Goal: Task Accomplishment & Management: Manage account settings

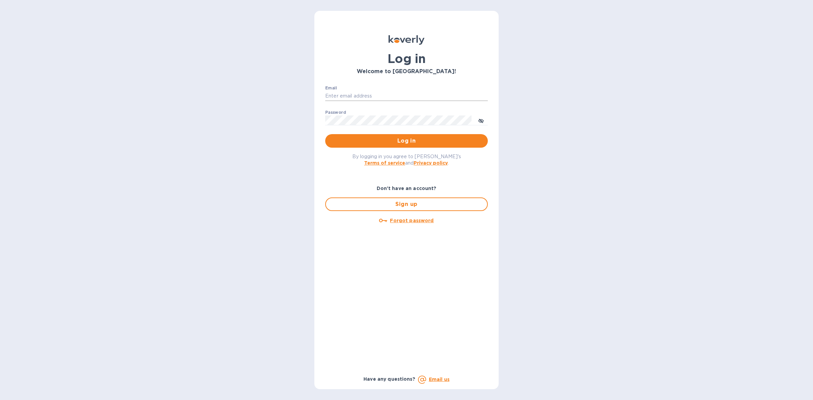
click at [382, 91] on input "Email" at bounding box center [406, 96] width 163 height 10
type input "louis@hyclogistics.com"
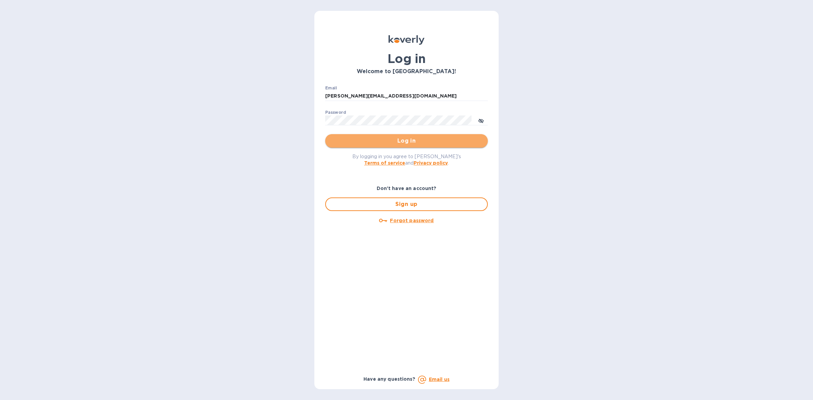
click at [398, 138] on span "Log in" at bounding box center [406, 141] width 152 height 8
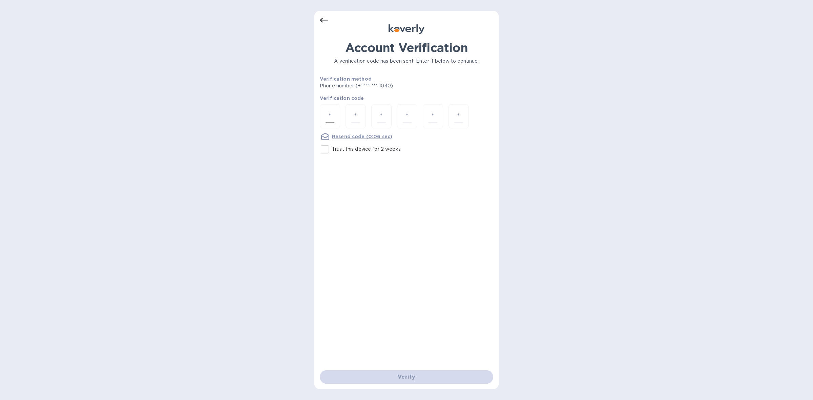
click at [322, 116] on div at bounding box center [330, 116] width 20 height 24
type input "9"
type input "0"
type input "4"
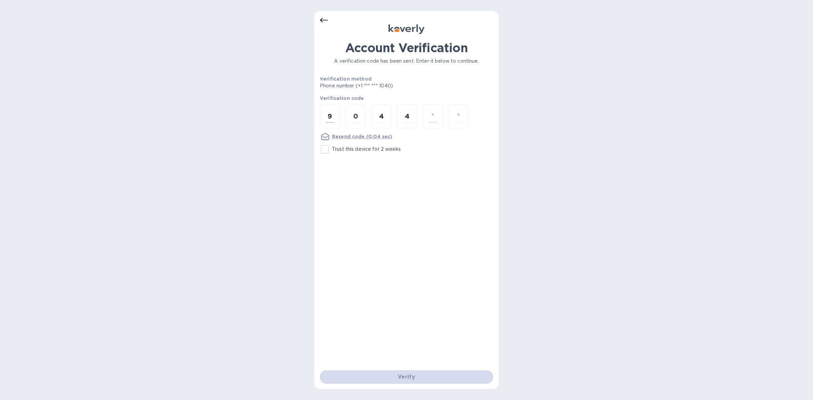
type input "9"
type input "3"
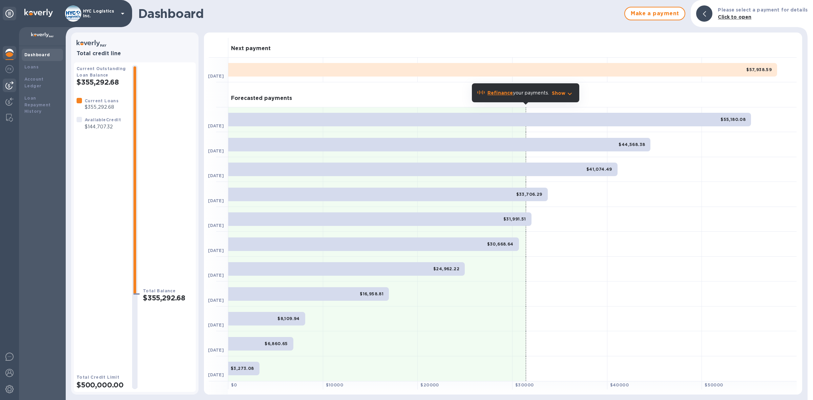
click at [9, 85] on img at bounding box center [9, 85] width 8 height 8
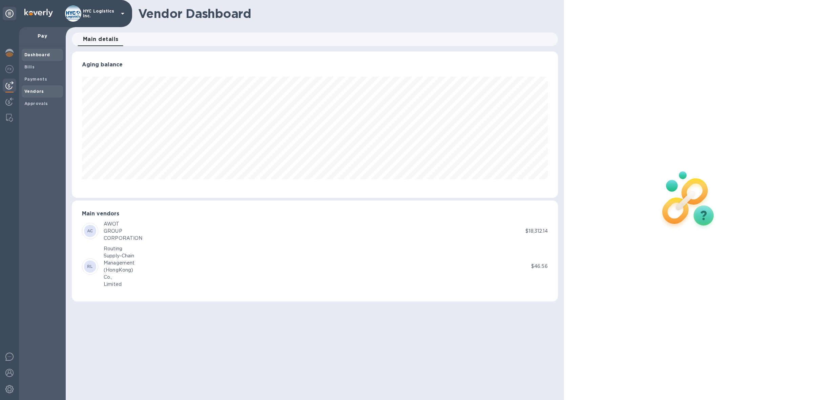
scroll to position [146, 486]
click at [30, 89] on b "Vendors" at bounding box center [34, 91] width 20 height 5
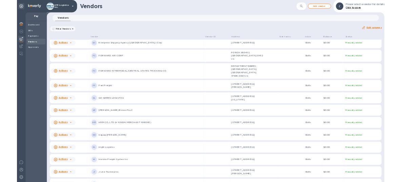
scroll to position [809, 0]
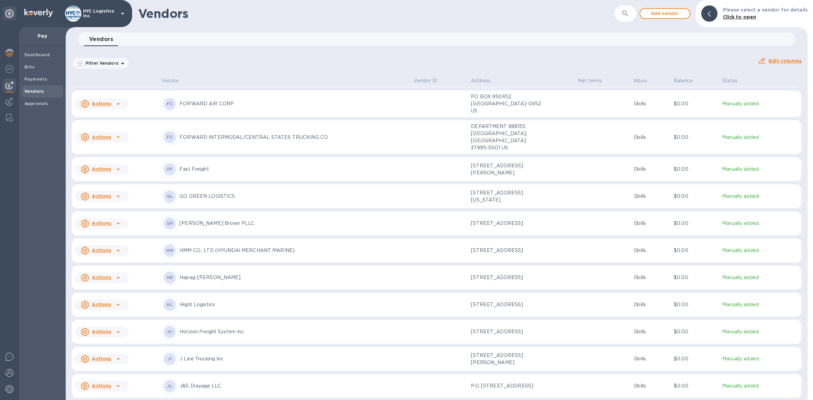
click at [109, 278] on u "Actions" at bounding box center [101, 277] width 19 height 5
click at [110, 307] on b "Add new bill" at bounding box center [108, 305] width 31 height 5
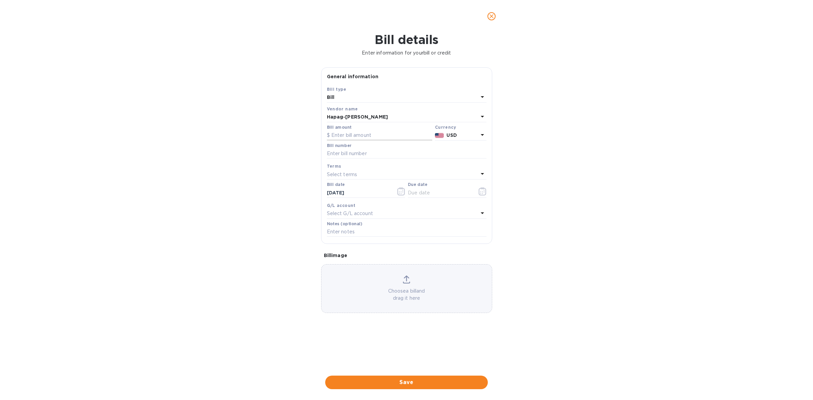
click at [361, 136] on input "text" at bounding box center [379, 135] width 105 height 10
type input "2,223.10"
click at [353, 151] on input "text" at bounding box center [406, 154] width 159 height 10
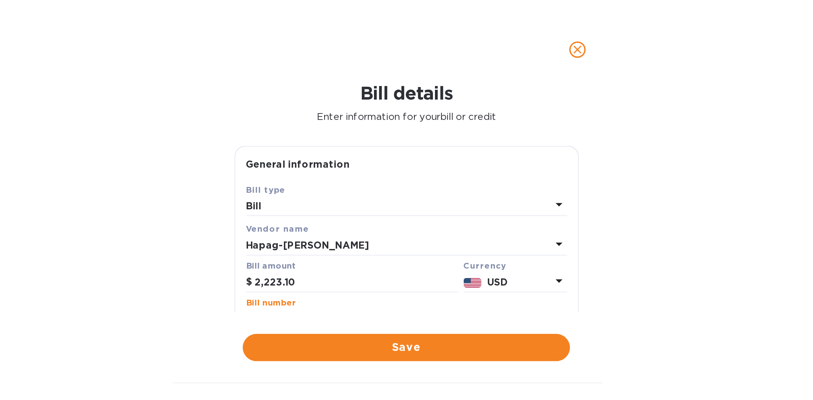
scroll to position [932, 0]
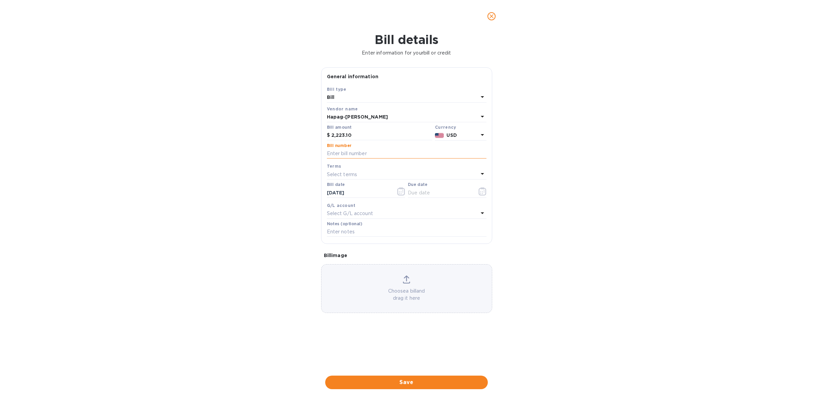
click at [382, 152] on input "text" at bounding box center [406, 154] width 159 height 10
paste input "HLCUBO1250970856"
type input "HLCUBO1250970856"
click at [407, 171] on div "Select terms" at bounding box center [402, 174] width 151 height 9
click at [378, 260] on p "COD" at bounding box center [403, 263] width 143 height 7
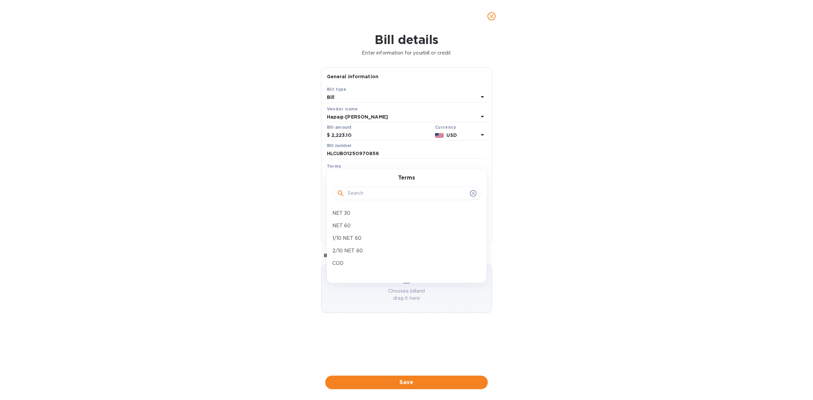
type input "[DATE]"
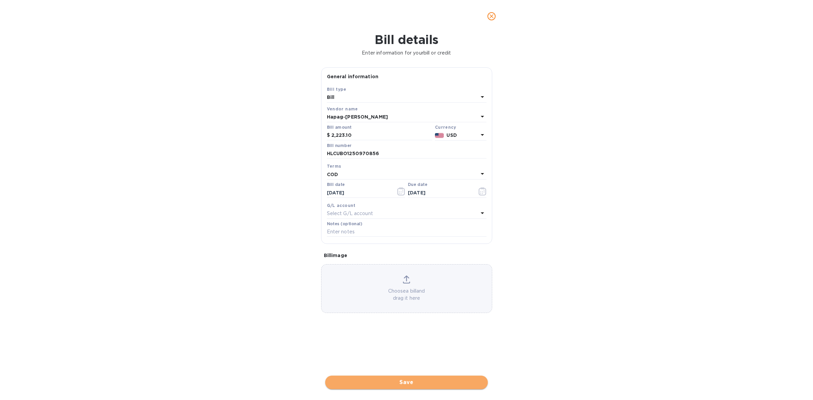
click at [417, 381] on span "Save" at bounding box center [406, 382] width 152 height 8
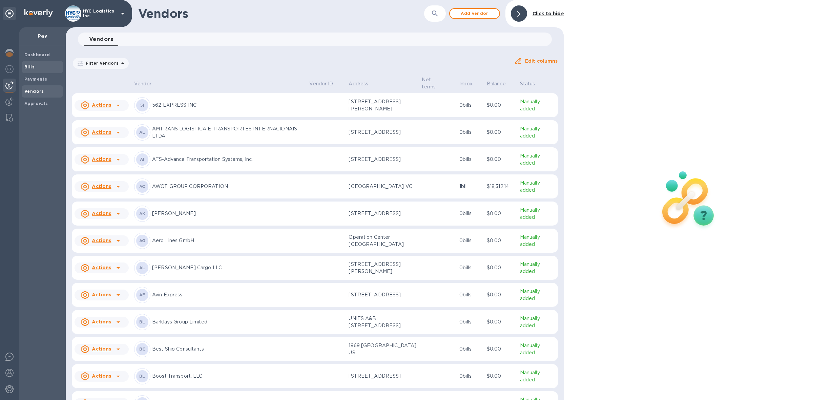
click at [30, 65] on b "Bills" at bounding box center [29, 66] width 10 height 5
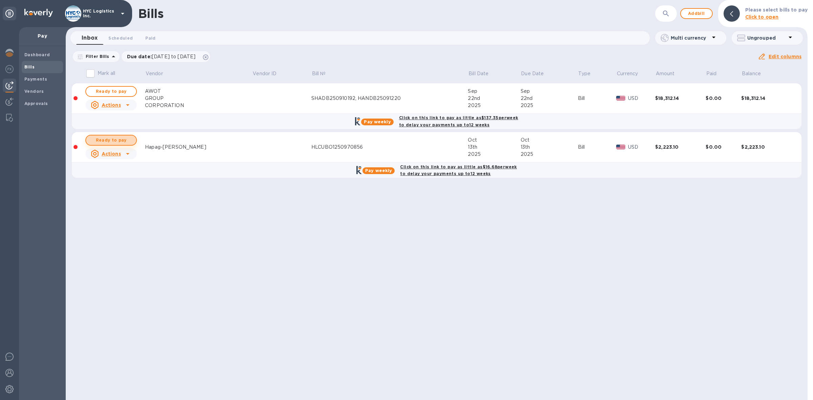
click at [112, 138] on span "Ready to pay" at bounding box center [110, 140] width 39 height 8
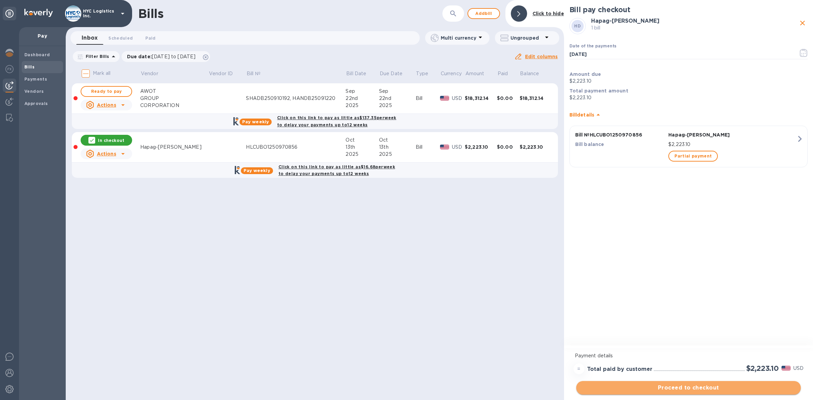
click at [676, 386] on span "Proceed to checkout" at bounding box center [688, 388] width 214 height 8
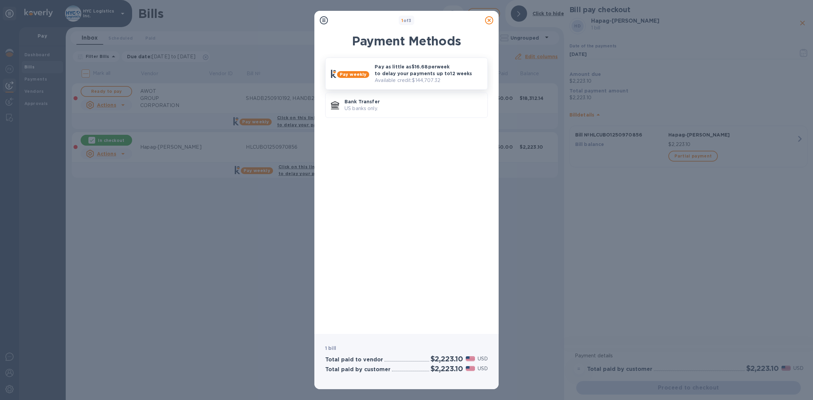
click at [383, 69] on p "Pay as little as $16.68 per week to delay your payments up to 12 weeks" at bounding box center [427, 70] width 107 height 14
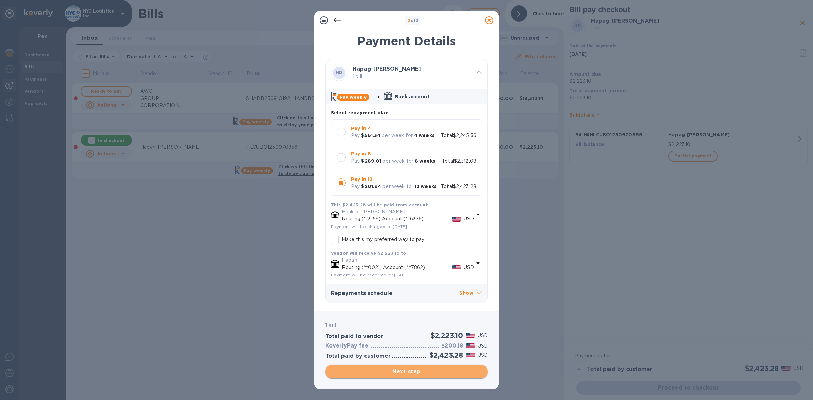
click at [424, 369] on span "Next step" at bounding box center [406, 371] width 152 height 8
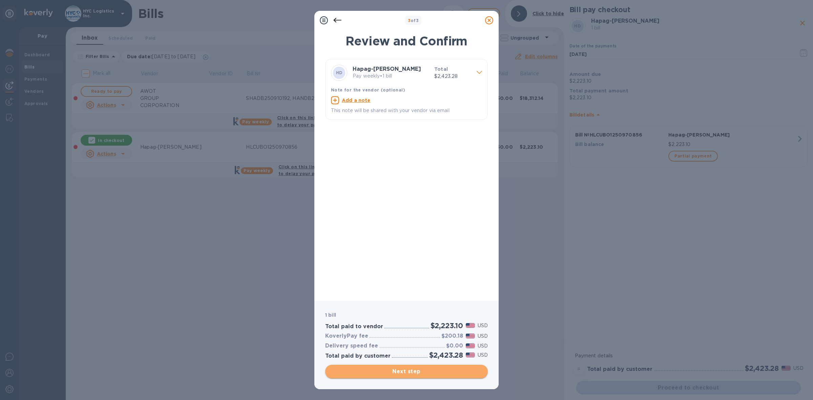
click at [415, 371] on span "Next step" at bounding box center [406, 371] width 152 height 8
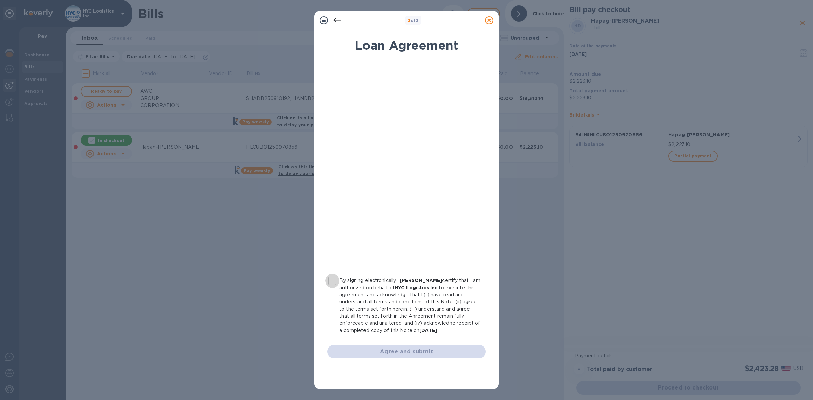
click at [332, 279] on input "By signing electronically, I [PERSON_NAME] certify that I am authorized on beha…" at bounding box center [332, 281] width 14 height 14
checkbox input "true"
click at [424, 350] on span "Agree and submit" at bounding box center [406, 351] width 148 height 8
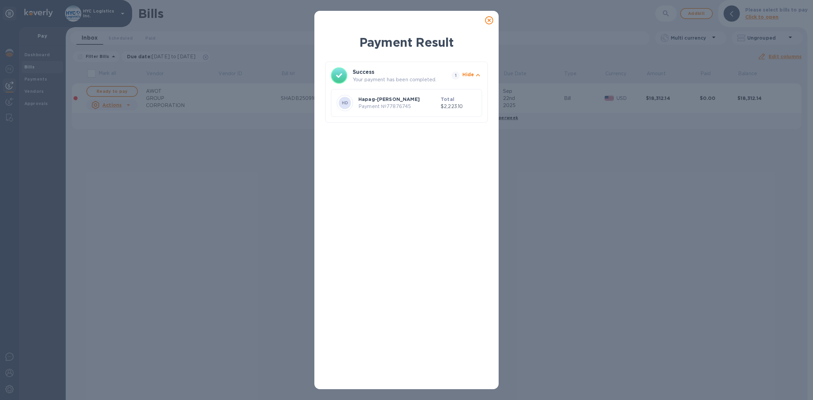
click at [404, 108] on p "Payment № 77876745" at bounding box center [398, 106] width 80 height 7
copy p "77876745"
click at [490, 19] on icon at bounding box center [489, 20] width 8 height 8
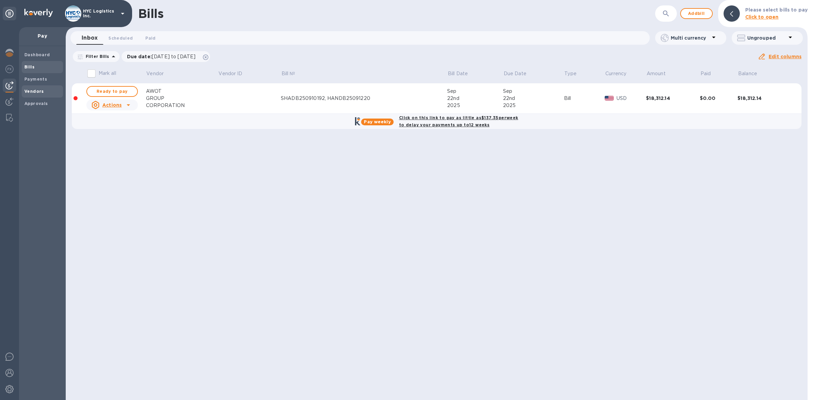
click at [32, 89] on b "Vendors" at bounding box center [34, 91] width 20 height 5
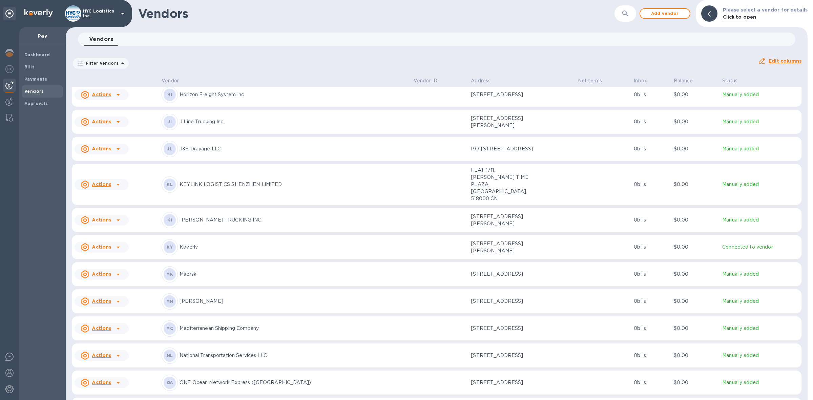
scroll to position [1491, 0]
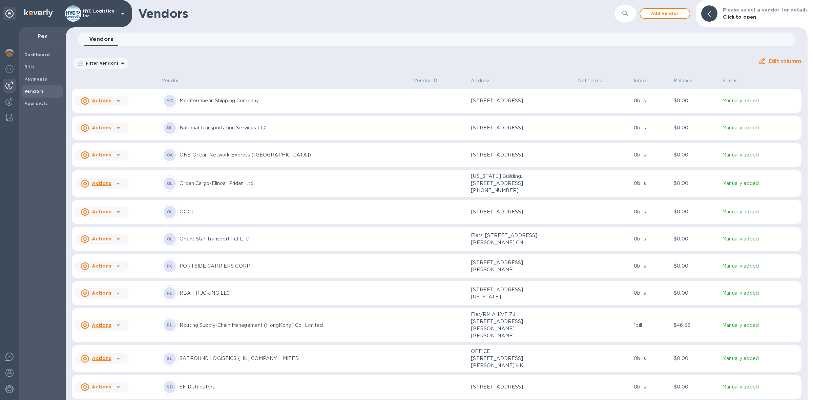
click at [99, 209] on u "Actions" at bounding box center [101, 211] width 19 height 5
click at [100, 233] on b "Add new bill" at bounding box center [108, 234] width 31 height 5
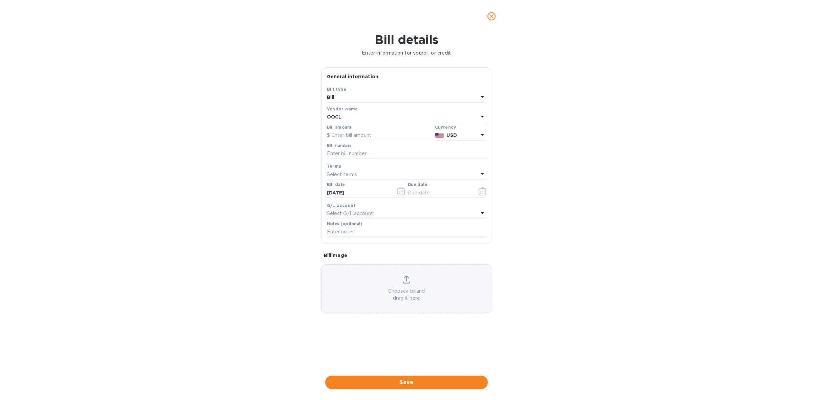
click at [383, 137] on input "text" at bounding box center [379, 135] width 105 height 10
click at [355, 134] on input "text" at bounding box center [379, 135] width 105 height 10
type input "3,350.30"
click at [386, 152] on input "text" at bounding box center [406, 154] width 159 height 10
paste input "OOLU2311121521"
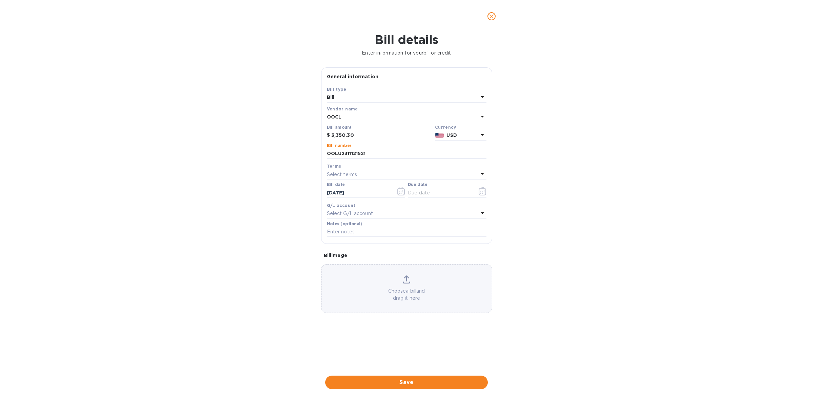
type input "OOLU2311121521"
click at [379, 177] on div "Select terms" at bounding box center [402, 174] width 151 height 9
click at [354, 265] on p "COD" at bounding box center [403, 263] width 143 height 7
type input "[DATE]"
click at [405, 380] on span "Save" at bounding box center [406, 382] width 152 height 8
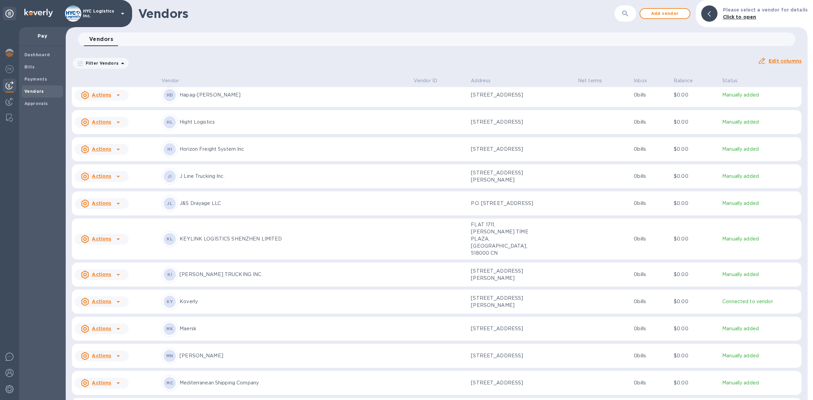
scroll to position [1284, 0]
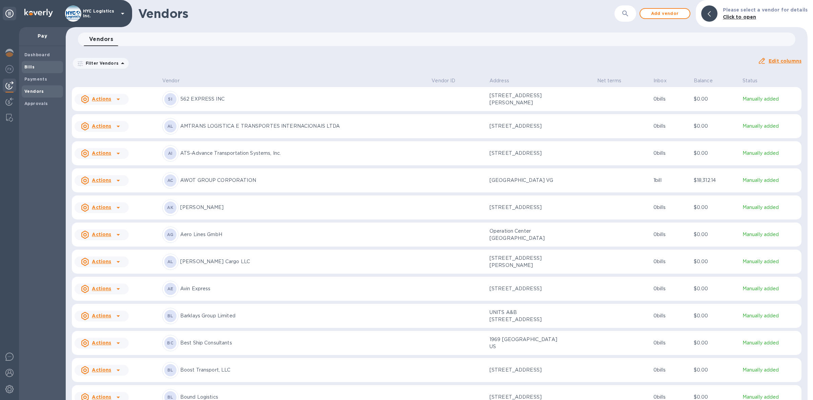
click at [28, 64] on b "Bills" at bounding box center [29, 66] width 10 height 5
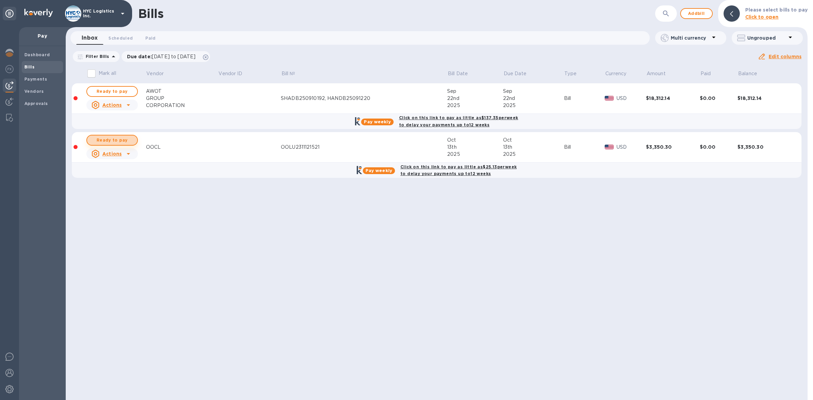
click at [114, 138] on span "Ready to pay" at bounding box center [111, 140] width 39 height 8
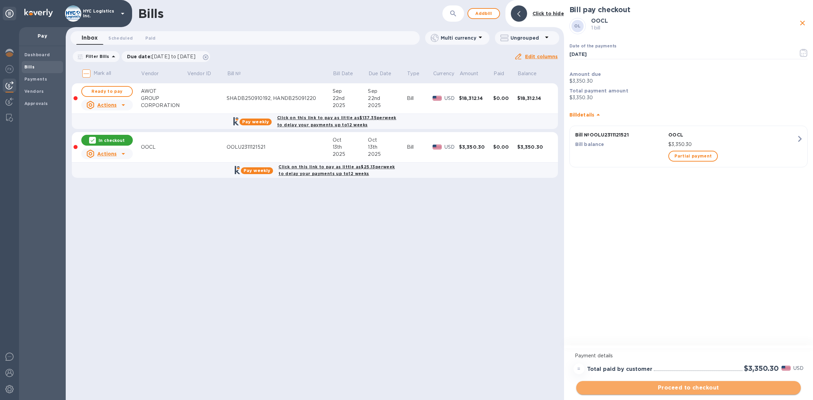
click at [695, 388] on span "Proceed to checkout" at bounding box center [688, 388] width 214 height 8
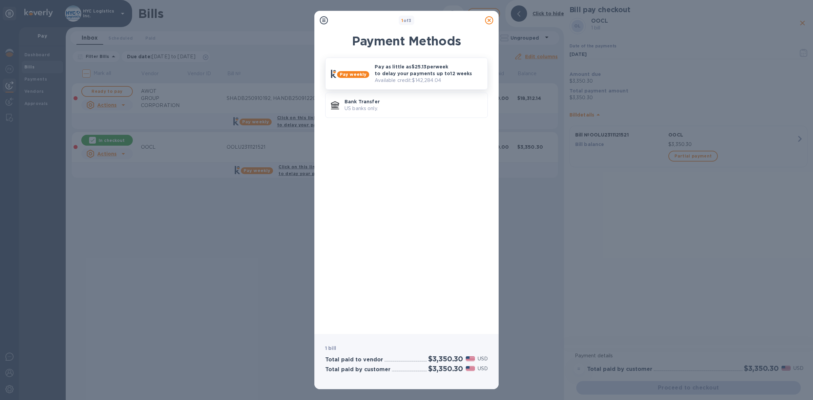
click at [412, 75] on p "Pay as little as $25.13 per week to delay your payments up to 12 weeks" at bounding box center [427, 70] width 107 height 14
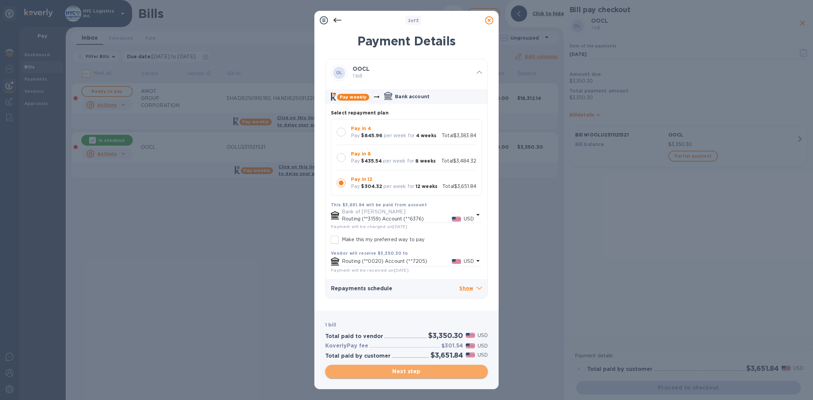
click at [417, 370] on span "Next step" at bounding box center [406, 371] width 152 height 8
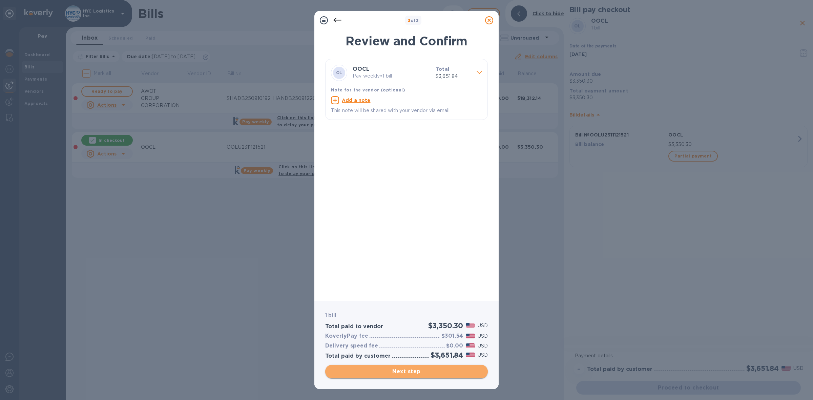
click at [433, 370] on span "Next step" at bounding box center [406, 371] width 152 height 8
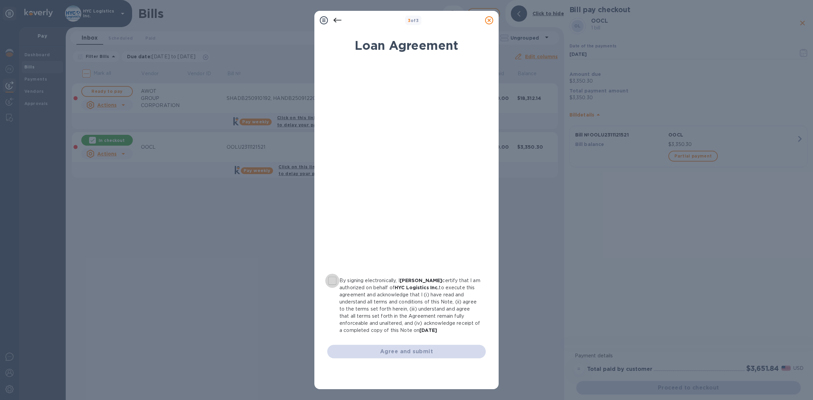
click at [335, 281] on input "By signing electronically, I [PERSON_NAME] certify that I am authorized on beha…" at bounding box center [332, 281] width 14 height 14
checkbox input "true"
click at [399, 350] on span "Agree and submit" at bounding box center [406, 351] width 148 height 8
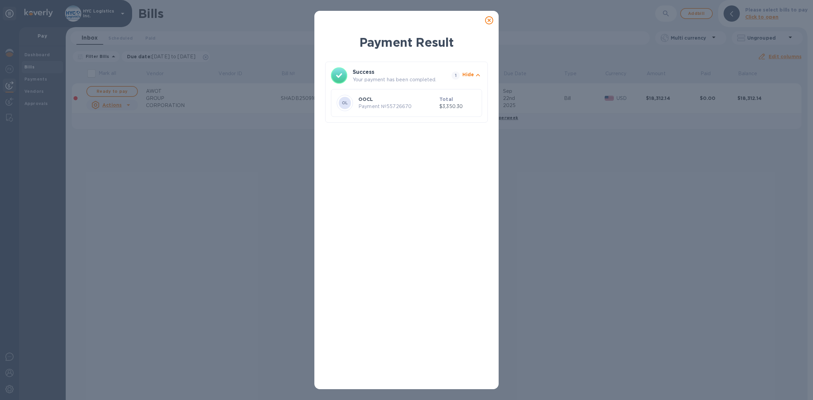
click at [400, 105] on p "Payment № 55726670" at bounding box center [397, 106] width 78 height 7
copy p "55726670"
click at [488, 18] on icon at bounding box center [489, 20] width 8 height 8
